Goal: Information Seeking & Learning: Learn about a topic

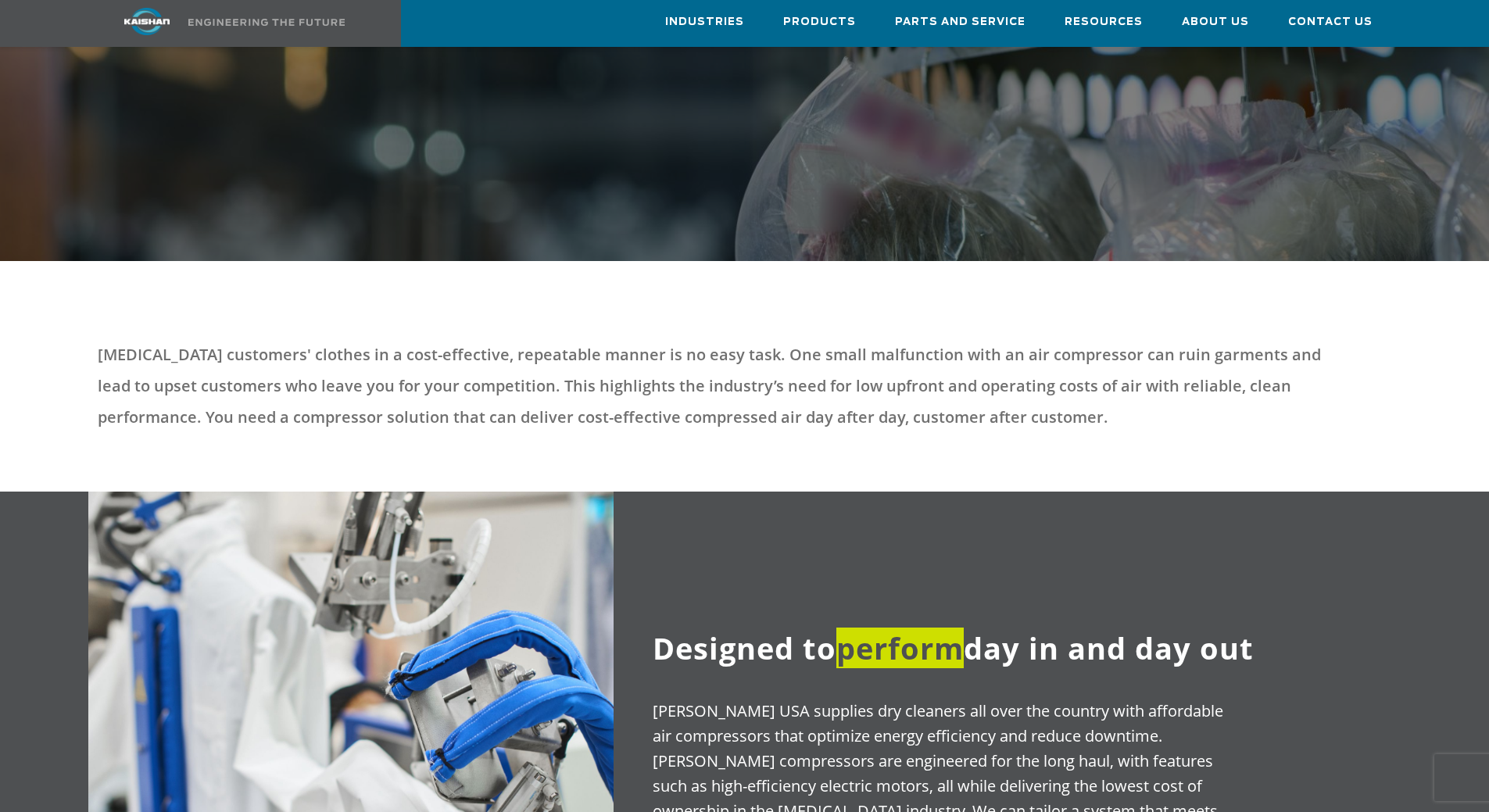
scroll to position [469, 0]
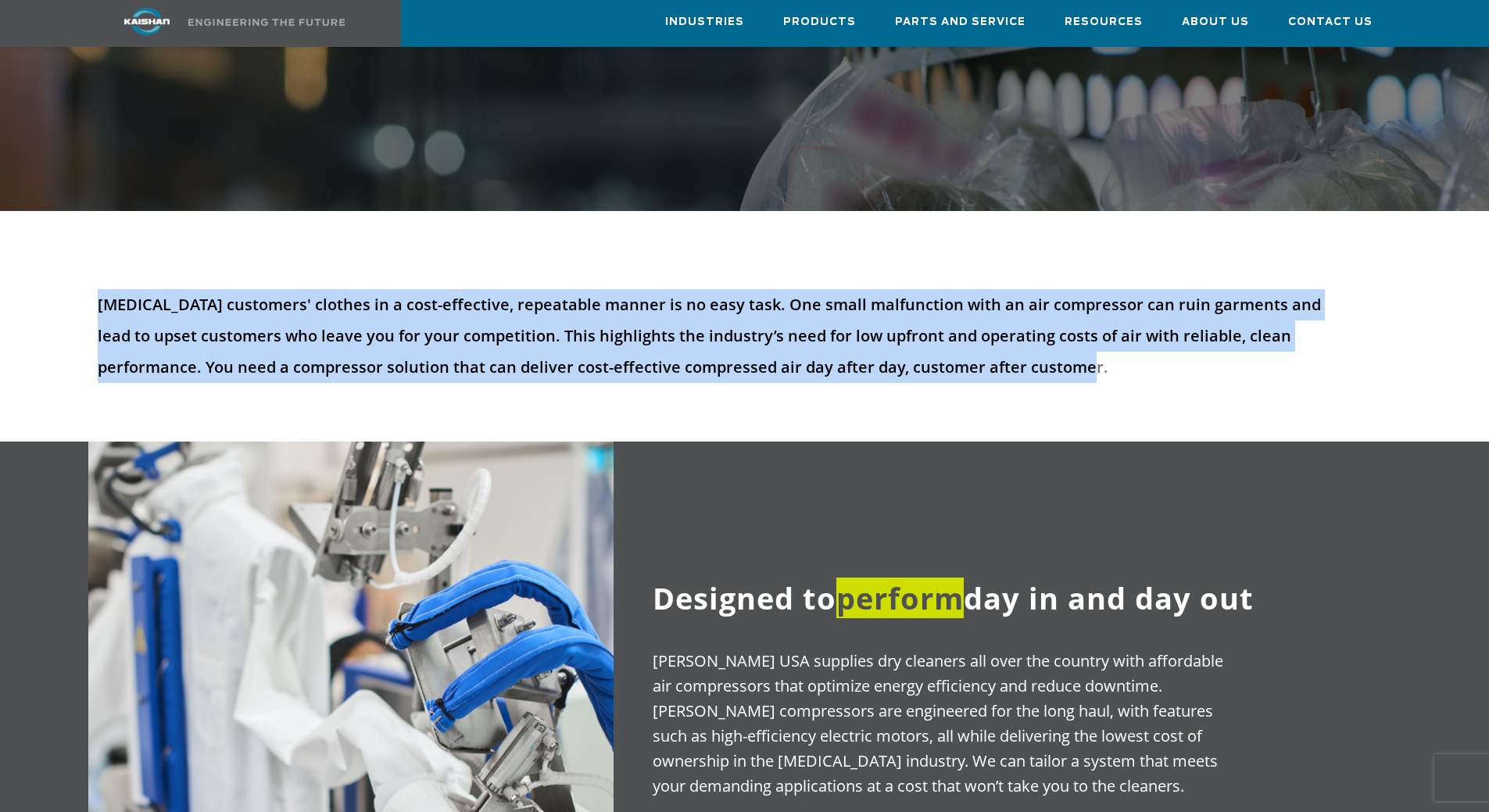
drag, startPoint x: 89, startPoint y: 275, endPoint x: 1173, endPoint y: 353, distance: 1086.8
click at [1173, 353] on div "[MEDICAL_DATA] customers' clothes in a cost-effective, repeatable manner is no …" at bounding box center [744, 346] width 1313 height 113
copy p "[MEDICAL_DATA] customers' clothes in a cost-effective, repeatable manner is no …"
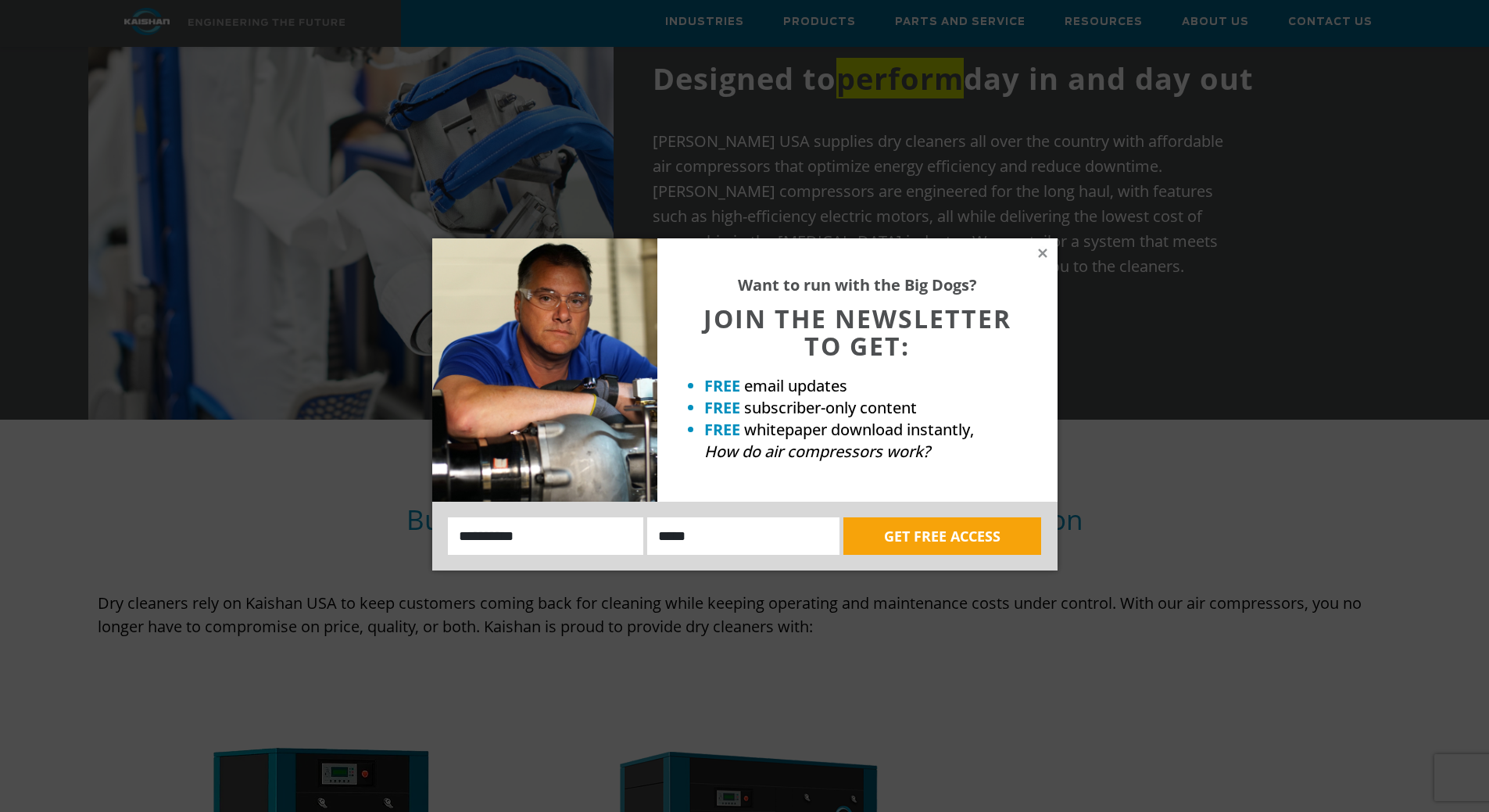
scroll to position [1015, 0]
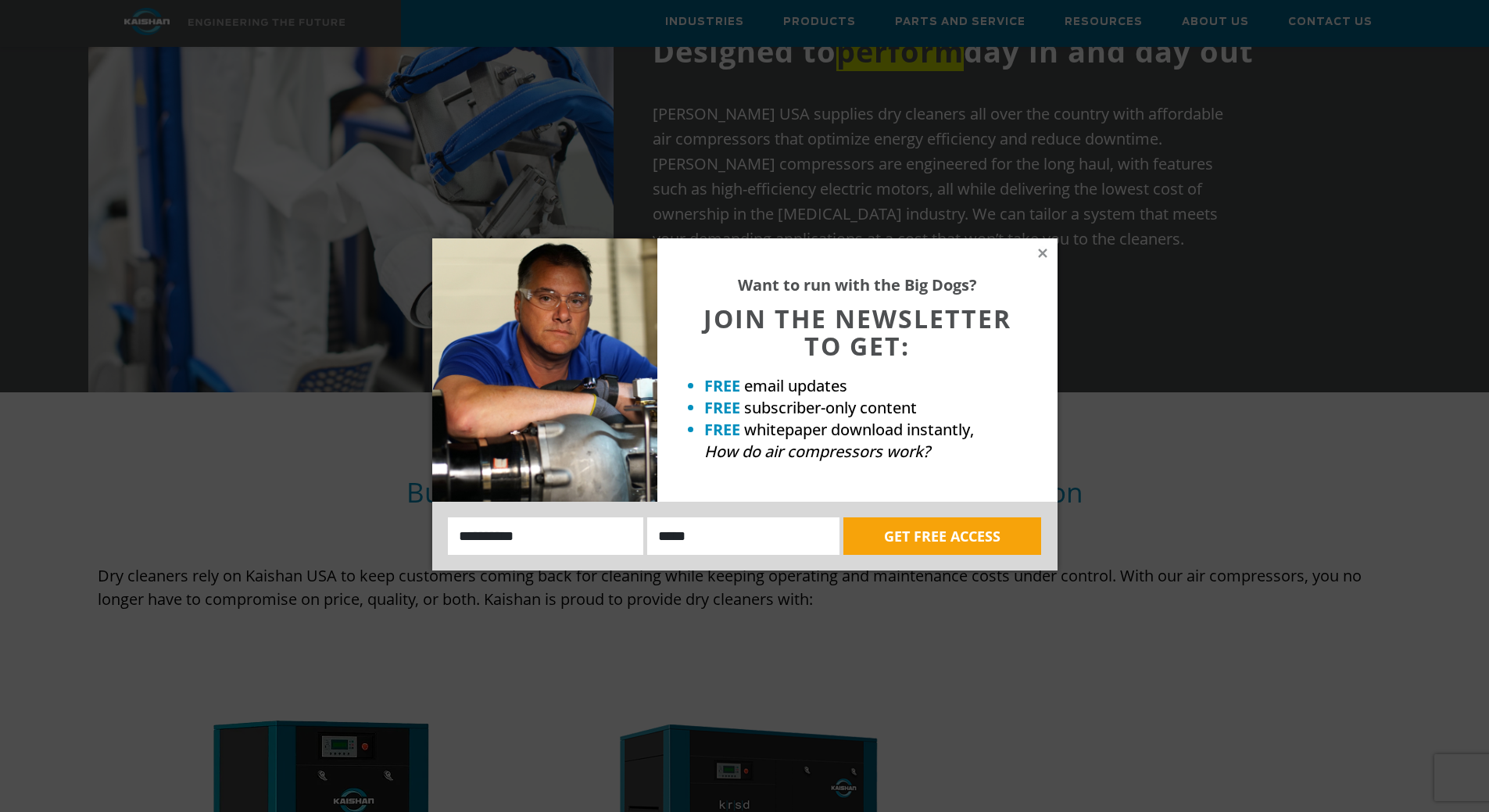
drag, startPoint x: 1043, startPoint y: 250, endPoint x: 1035, endPoint y: 258, distance: 11.3
click at [1043, 250] on icon at bounding box center [1042, 253] width 14 height 14
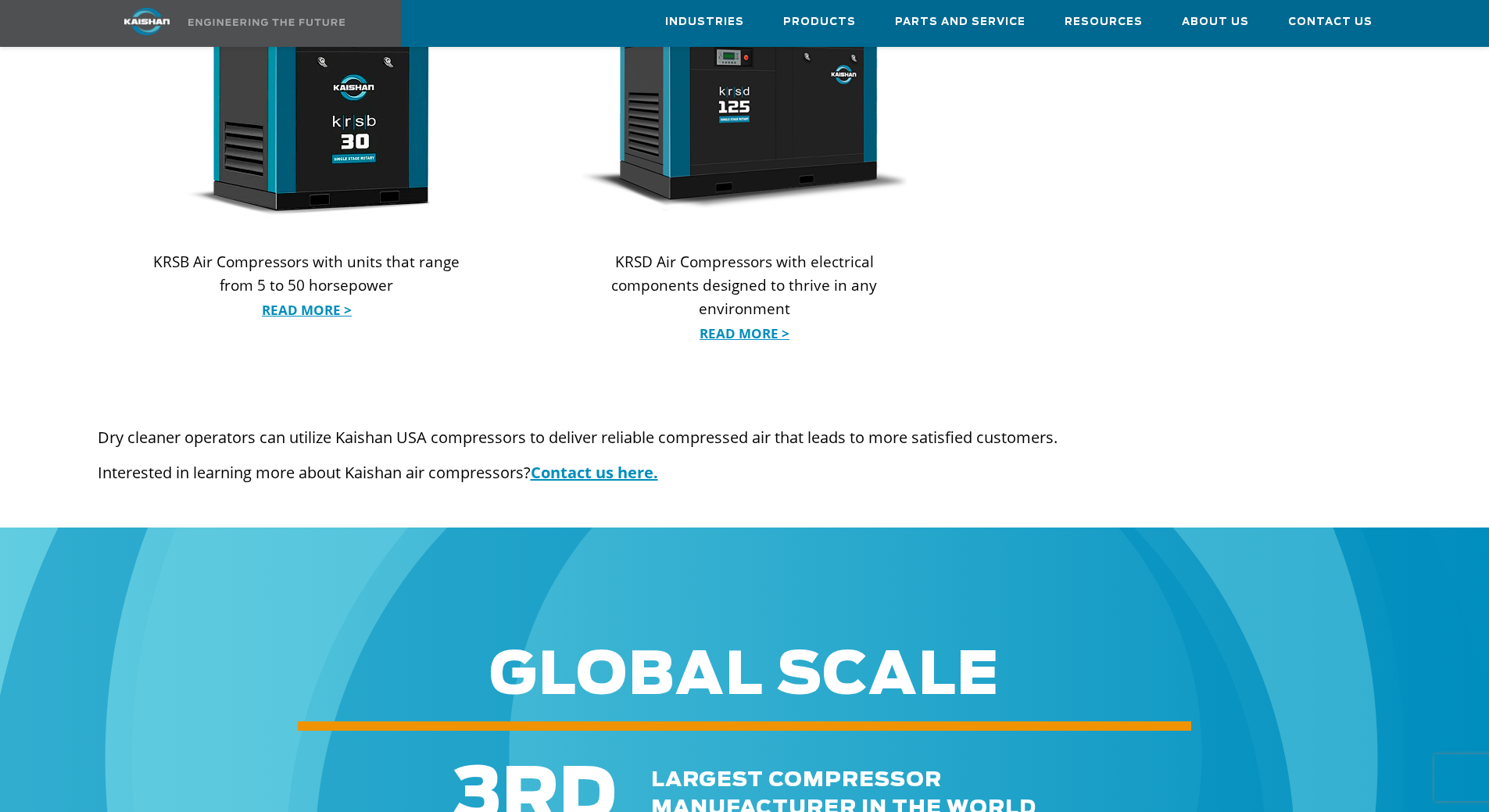
scroll to position [1515, 0]
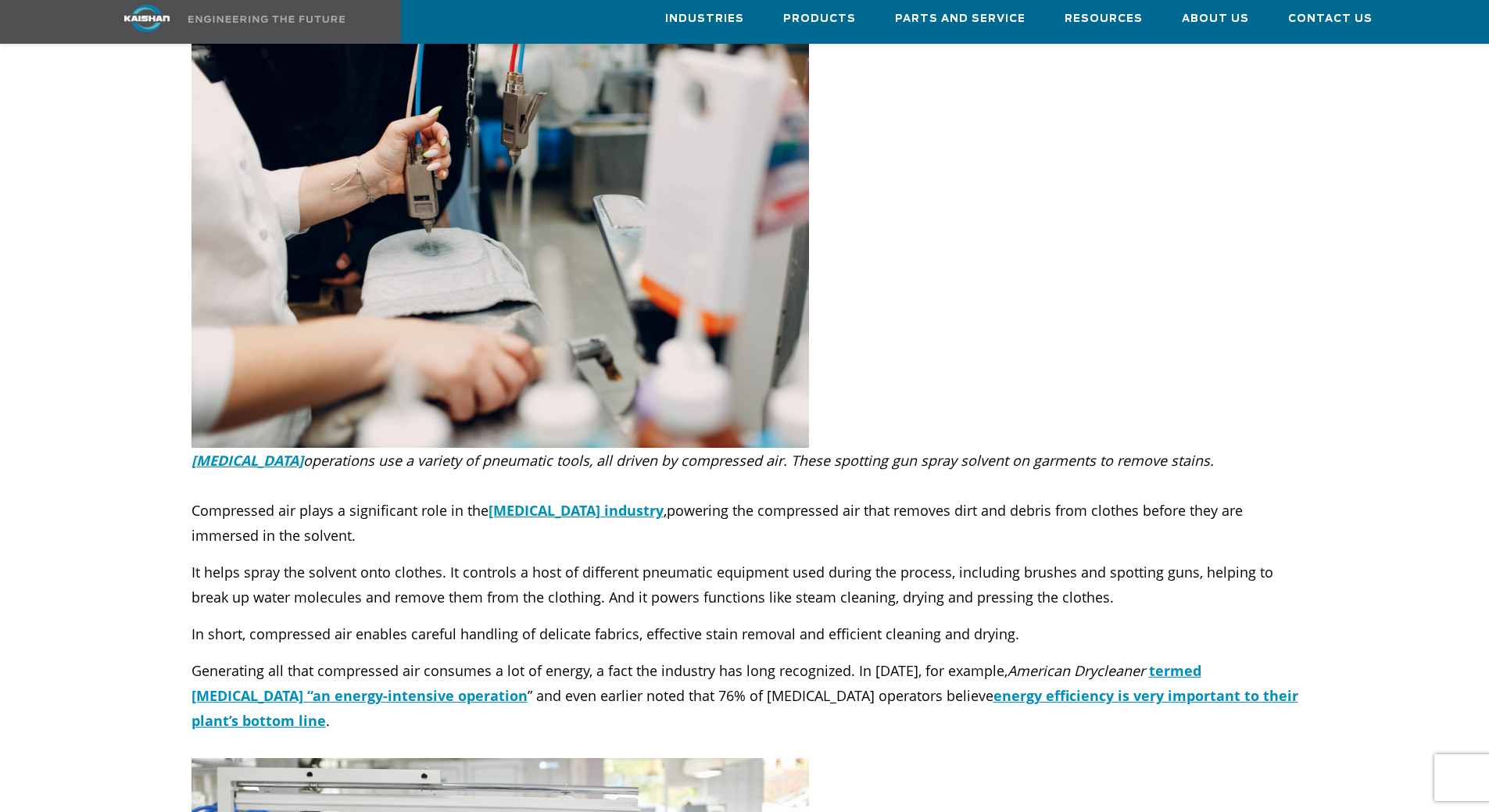
scroll to position [313, 0]
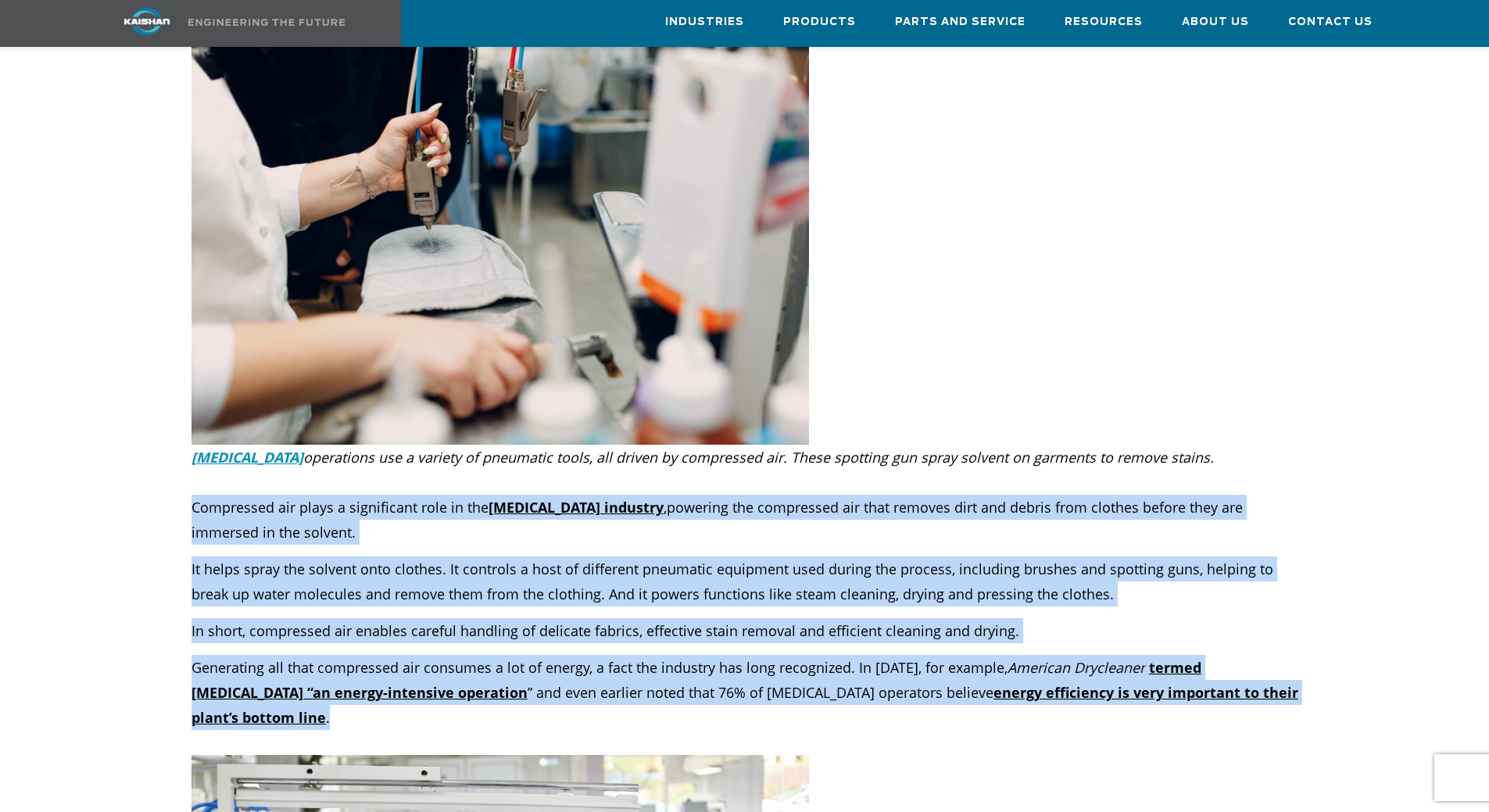
drag, startPoint x: 181, startPoint y: 485, endPoint x: 1296, endPoint y: 671, distance: 1130.4
click at [1296, 671] on div "Compressed air plays a significant role in the dry cleaning industry , powering…" at bounding box center [744, 624] width 1313 height 260
copy div "Compressed air plays a significant role in the dry cleaning industry , powering…"
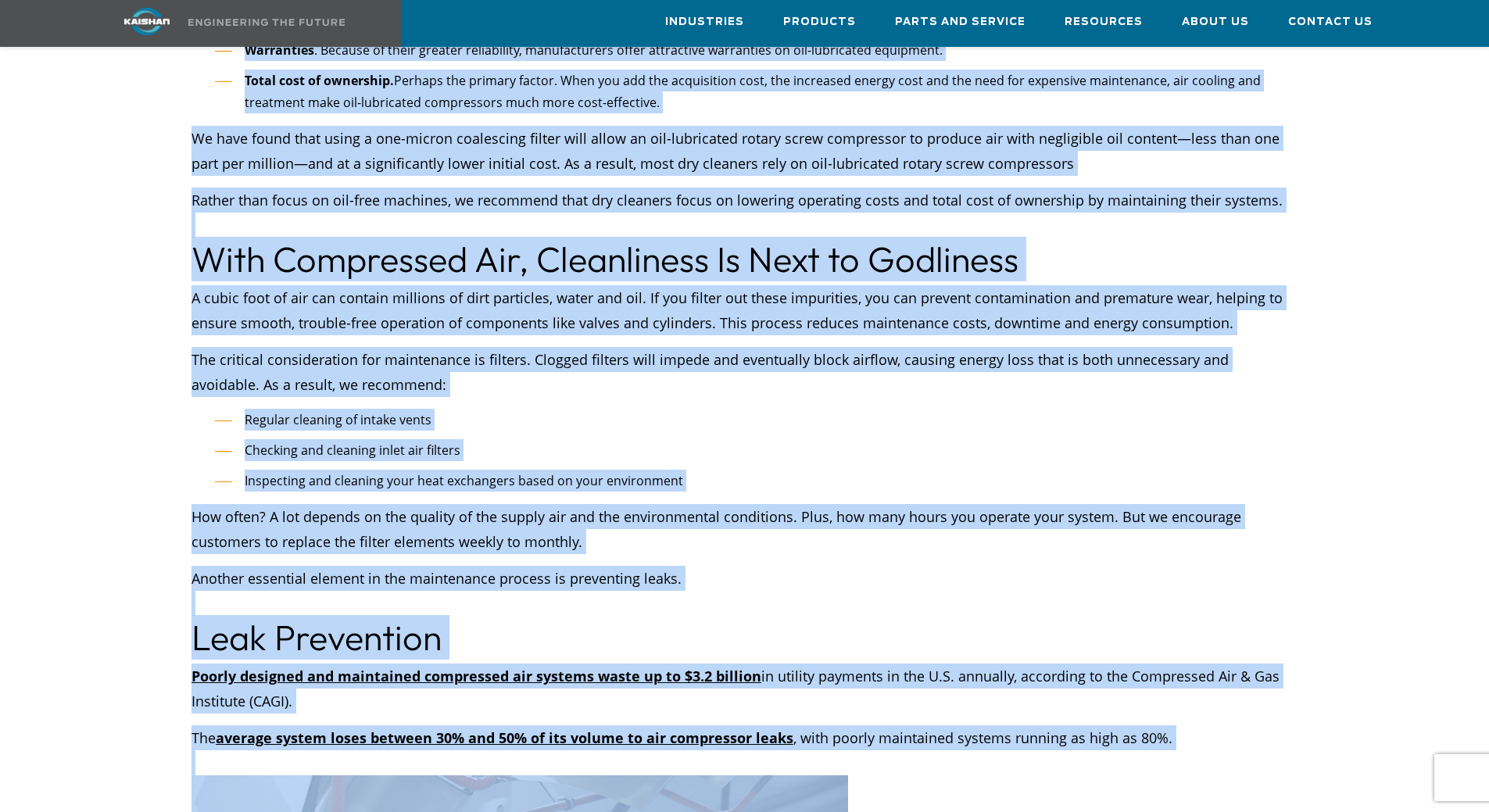
scroll to position [3602, 0]
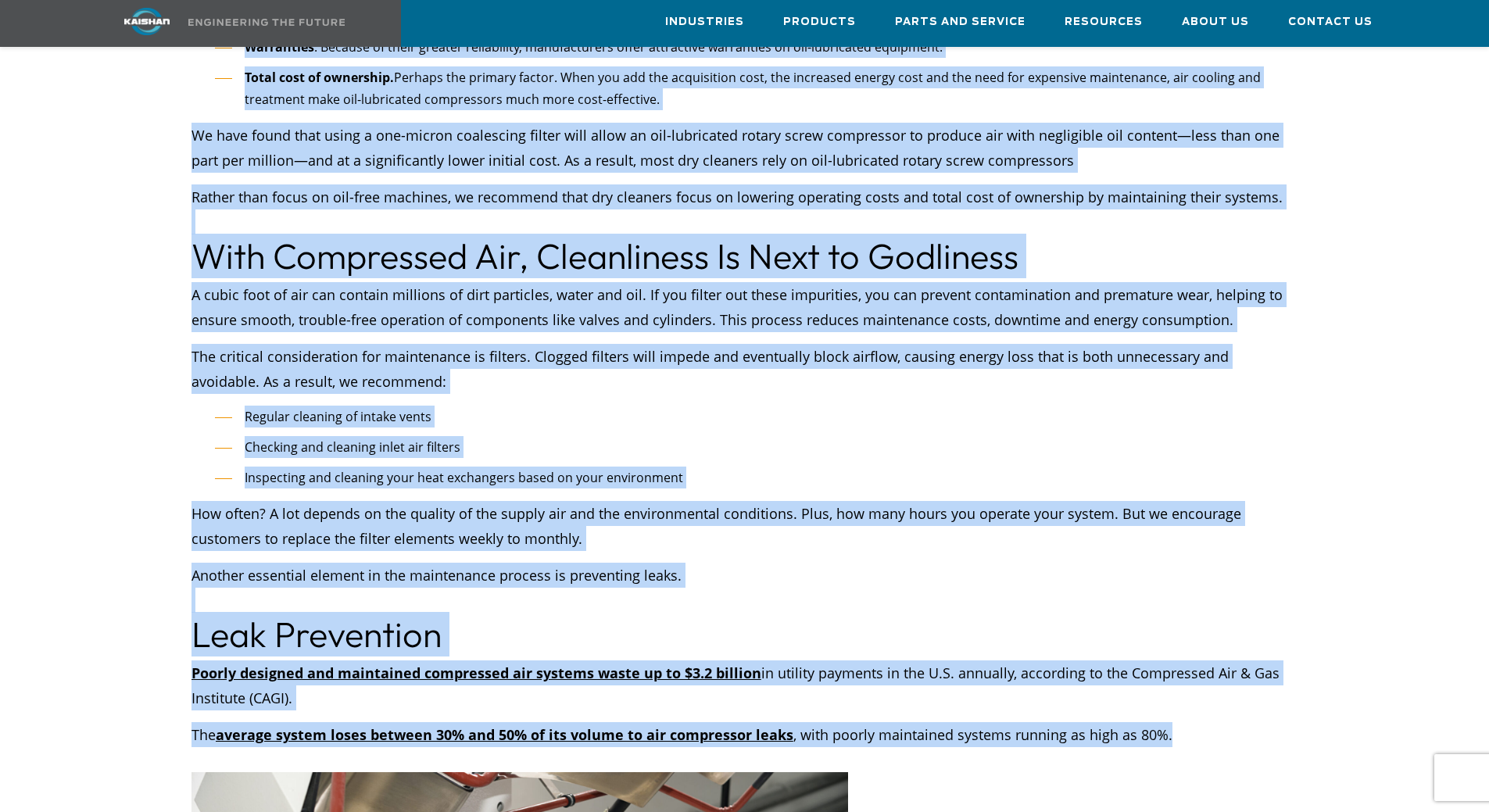
drag, startPoint x: 186, startPoint y: 383, endPoint x: 1237, endPoint y: 684, distance: 1093.3
click at [1237, 684] on div "Different dry cleaning operations like steaming and pressing have one thing in …" at bounding box center [744, 291] width 1313 height 5651
copy div "Oil-free vs. Oil-lubricated Advocates often pressure dry cleaners to use oil-fr…"
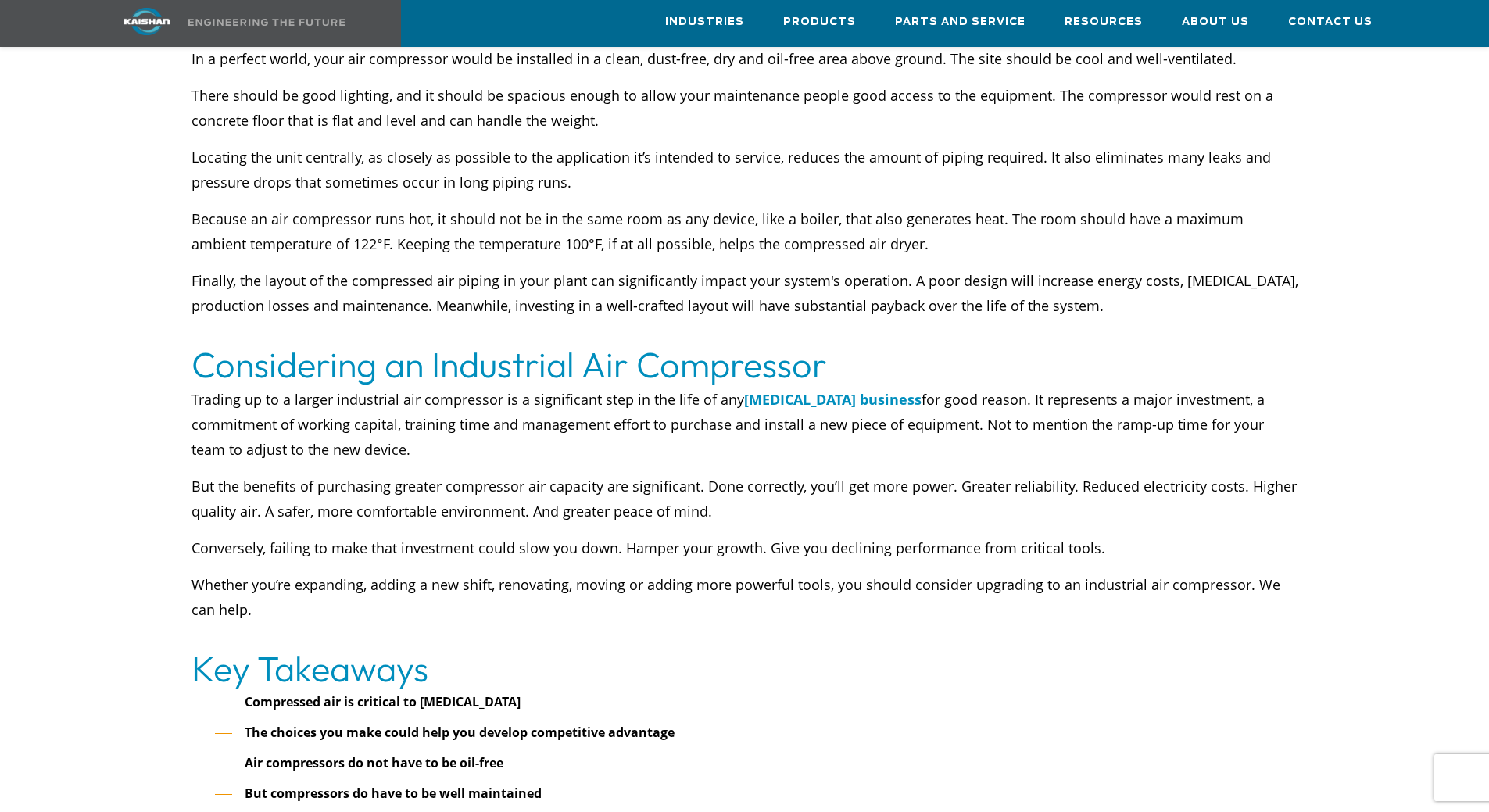
scroll to position [5478, 0]
